Goal: Information Seeking & Learning: Learn about a topic

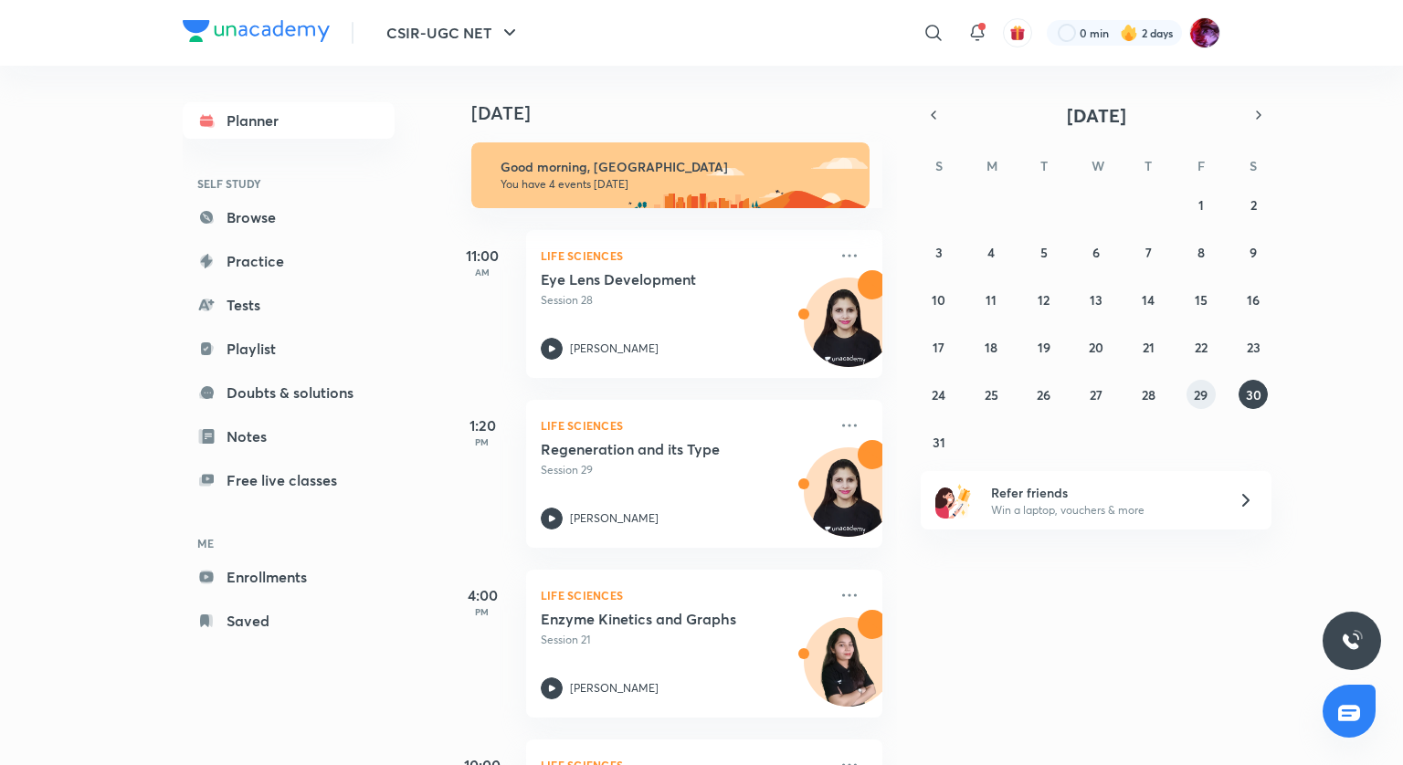
click at [1199, 383] on button "29" at bounding box center [1200, 394] width 29 height 29
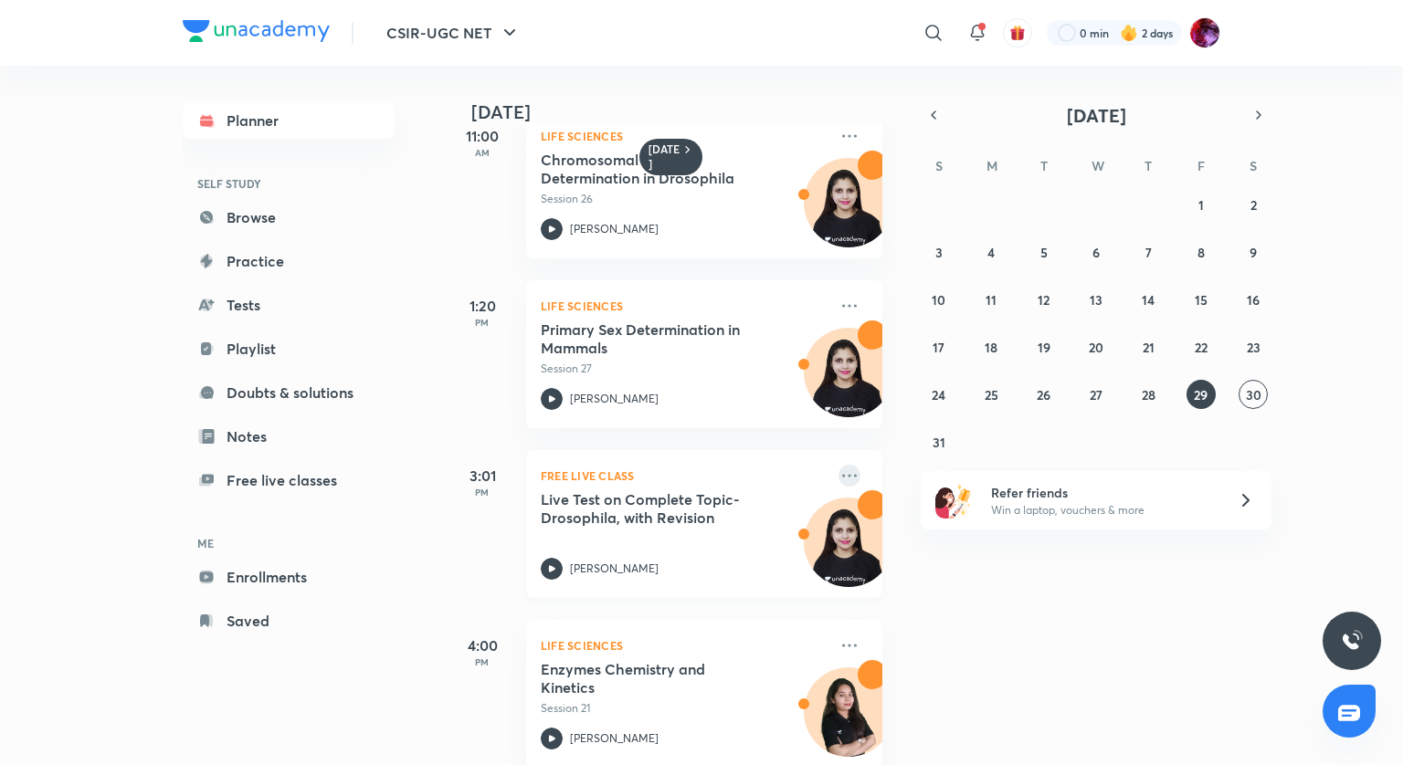
scroll to position [91, 0]
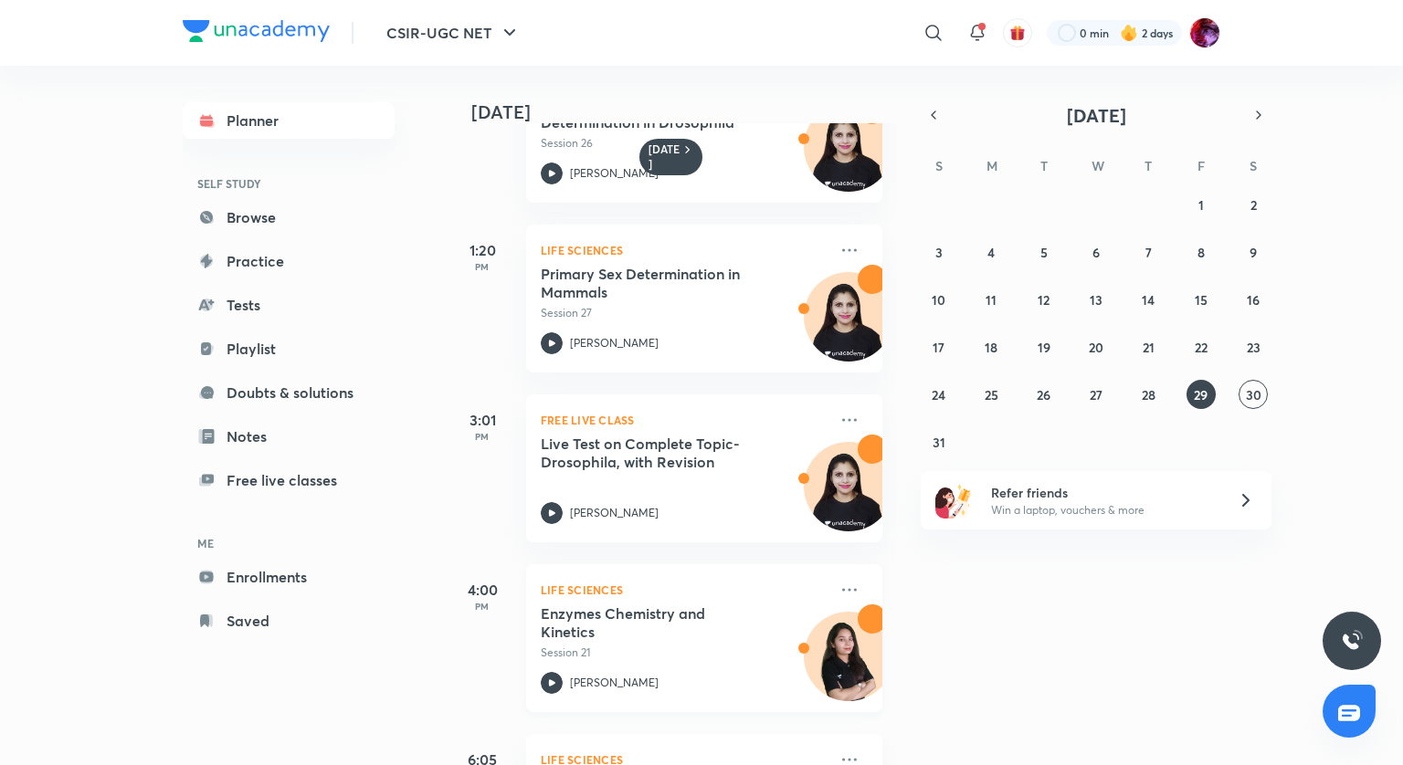
click at [554, 684] on icon at bounding box center [552, 683] width 22 height 22
